Goal: Task Accomplishment & Management: Use online tool/utility

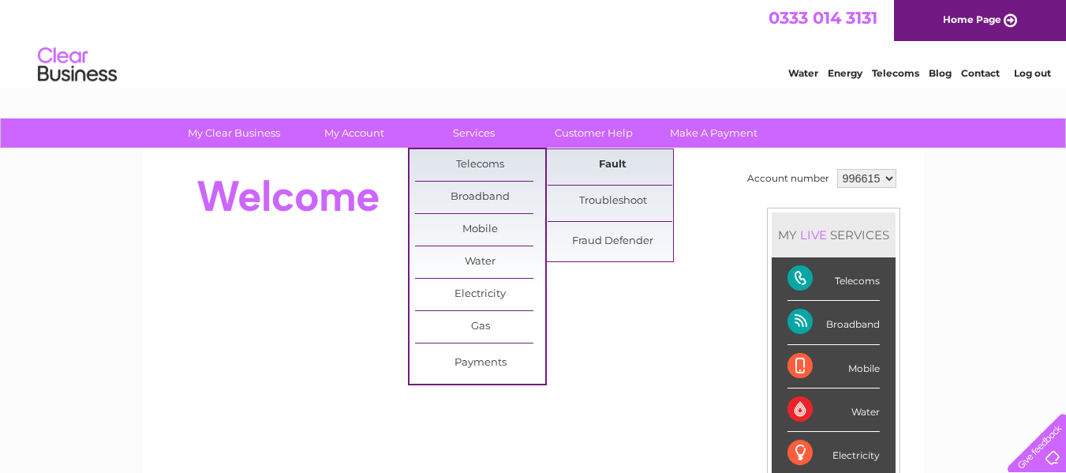
click at [615, 167] on link "Fault" at bounding box center [613, 165] width 130 height 32
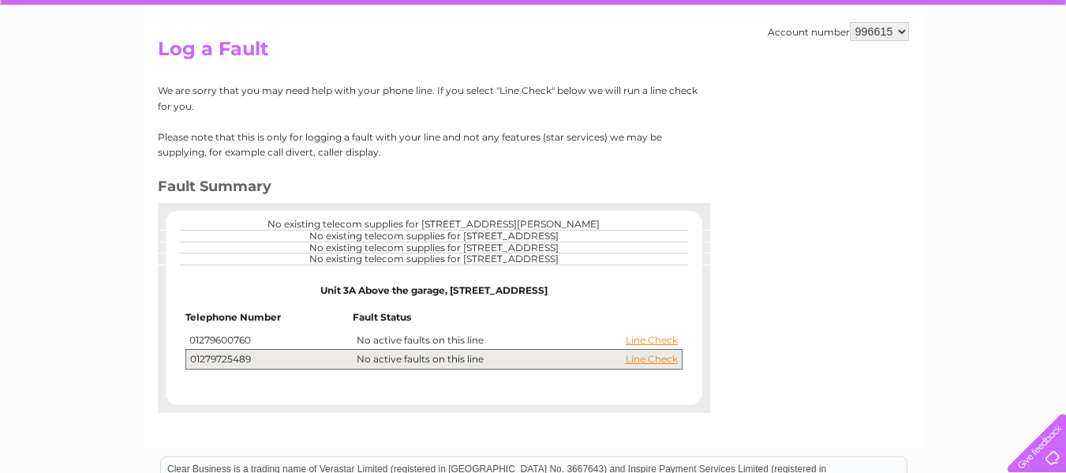
scroll to position [158, 0]
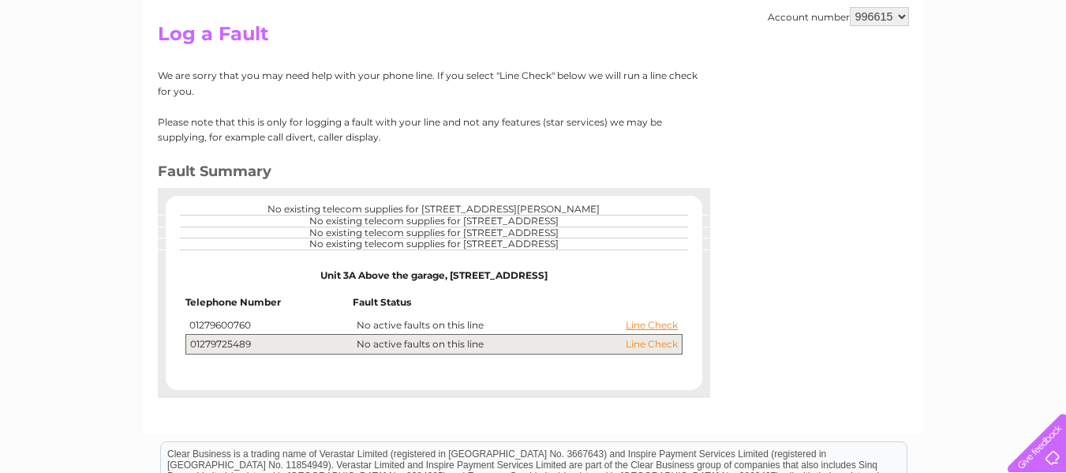
click at [664, 346] on link "Line Check" at bounding box center [652, 344] width 52 height 11
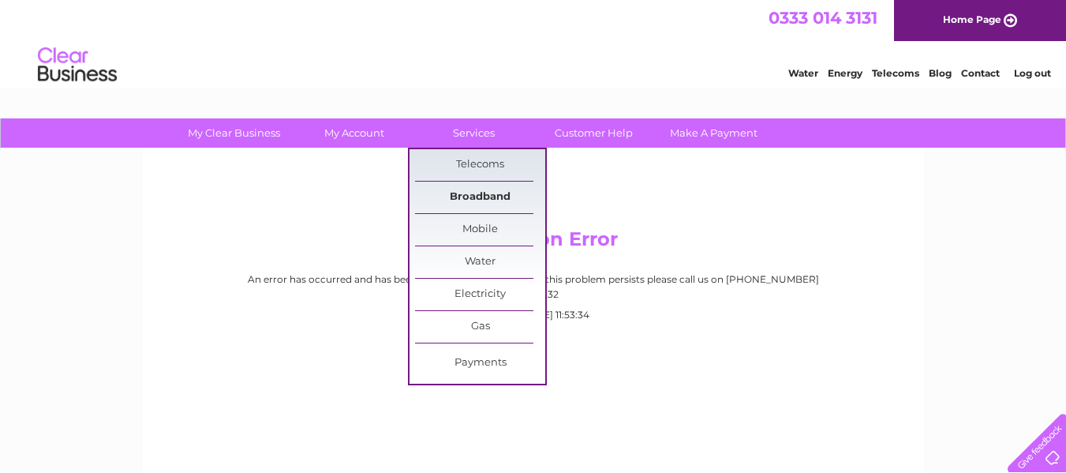
click at [484, 193] on link "Broadband" at bounding box center [480, 198] width 130 height 32
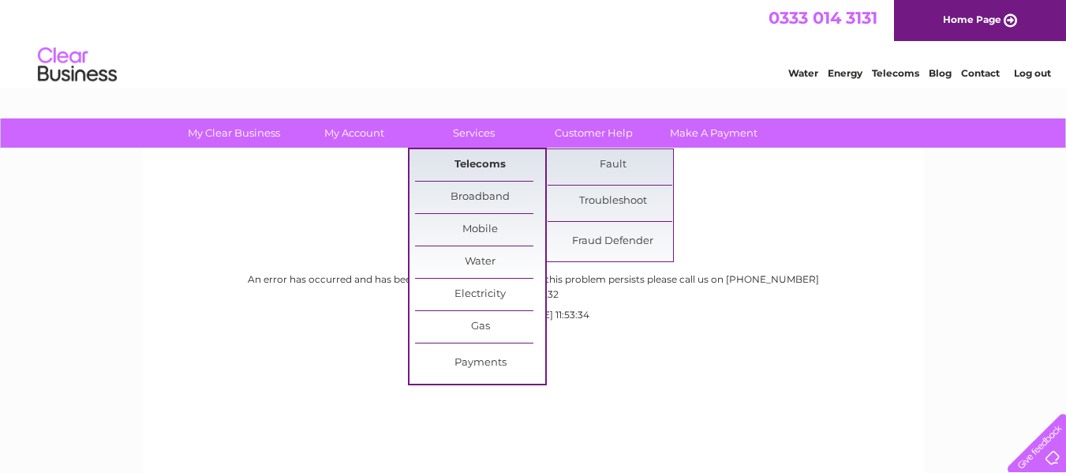
click at [489, 161] on link "Telecoms" at bounding box center [480, 165] width 130 height 32
click at [608, 165] on link "Fault" at bounding box center [613, 165] width 130 height 32
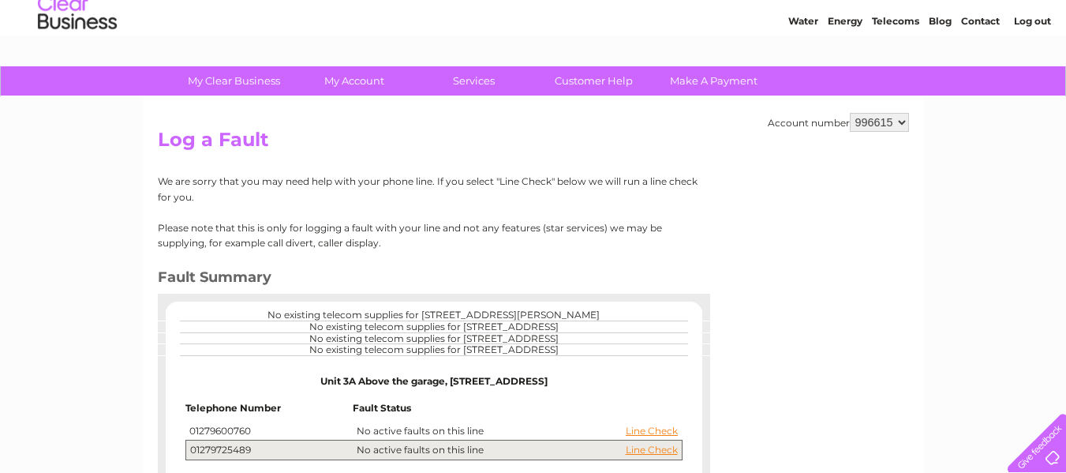
scroll to position [79, 0]
